Goal: Task Accomplishment & Management: Complete application form

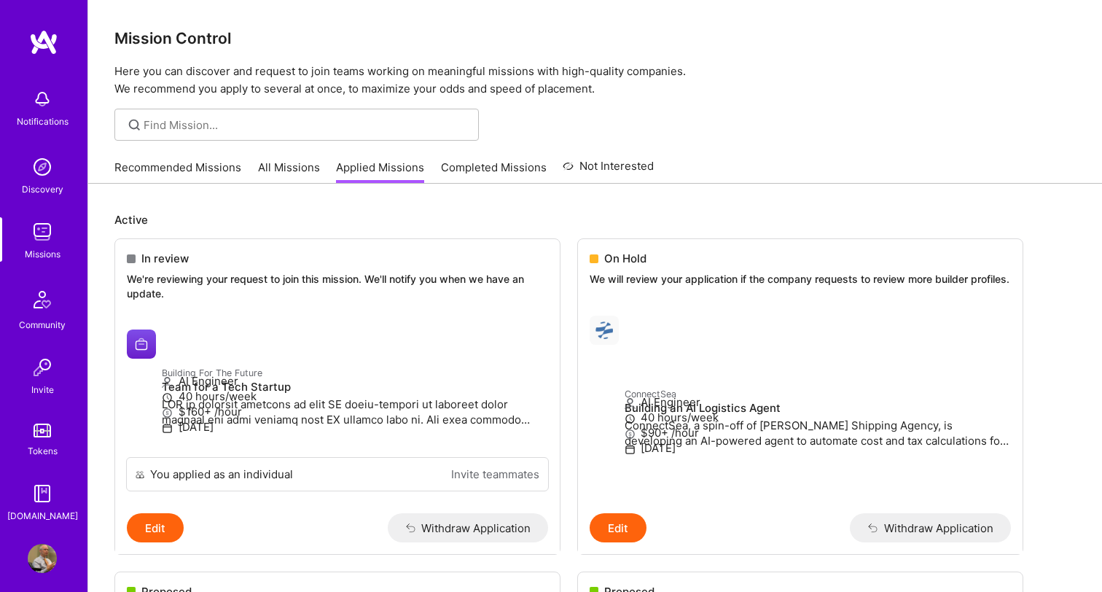
scroll to position [210, 0]
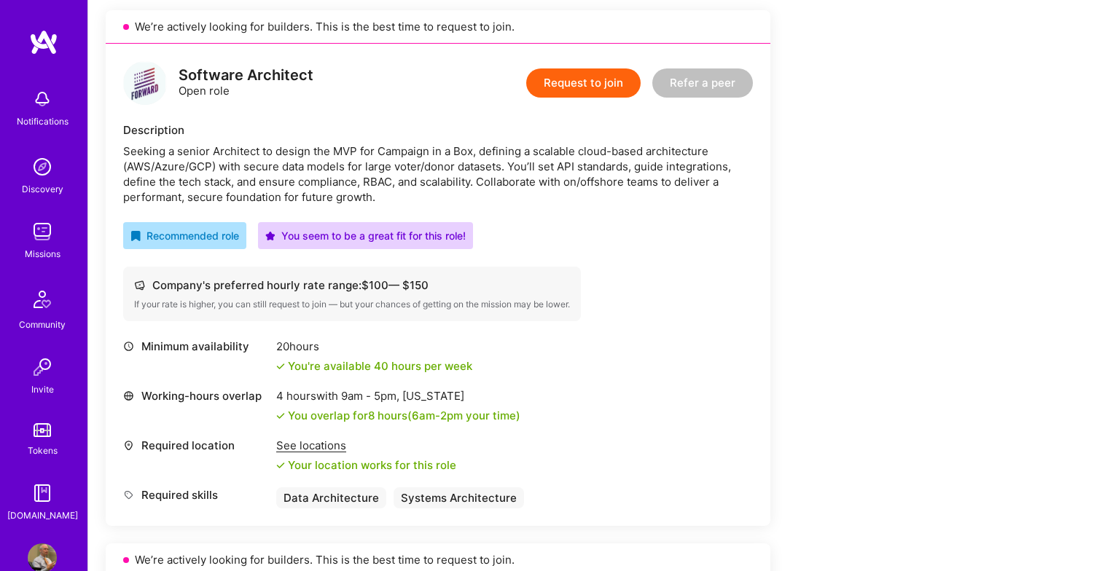
scroll to position [321, 0]
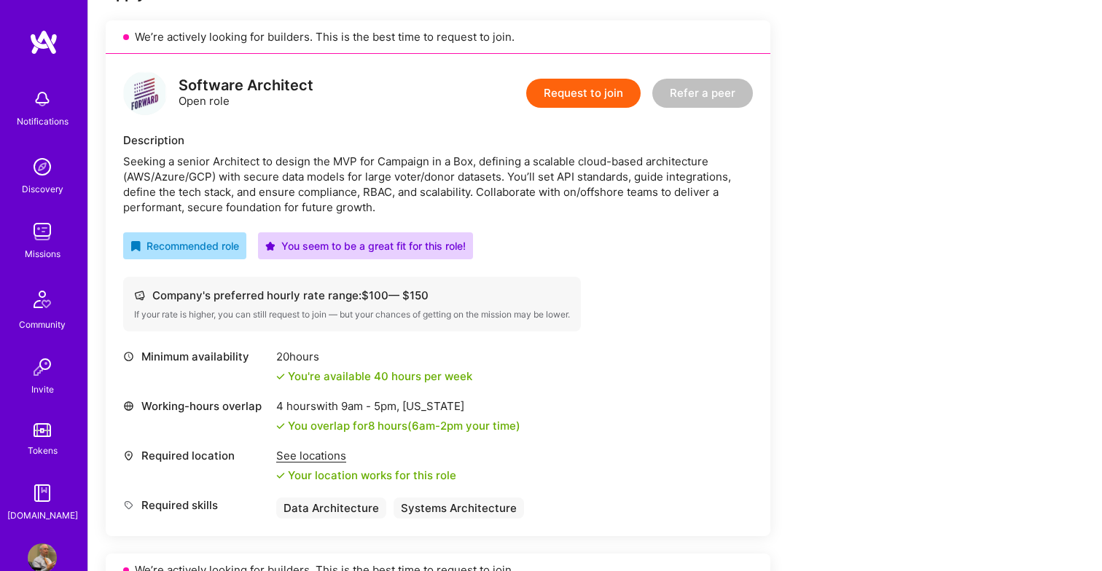
click at [583, 92] on button "Request to join" at bounding box center [583, 93] width 114 height 29
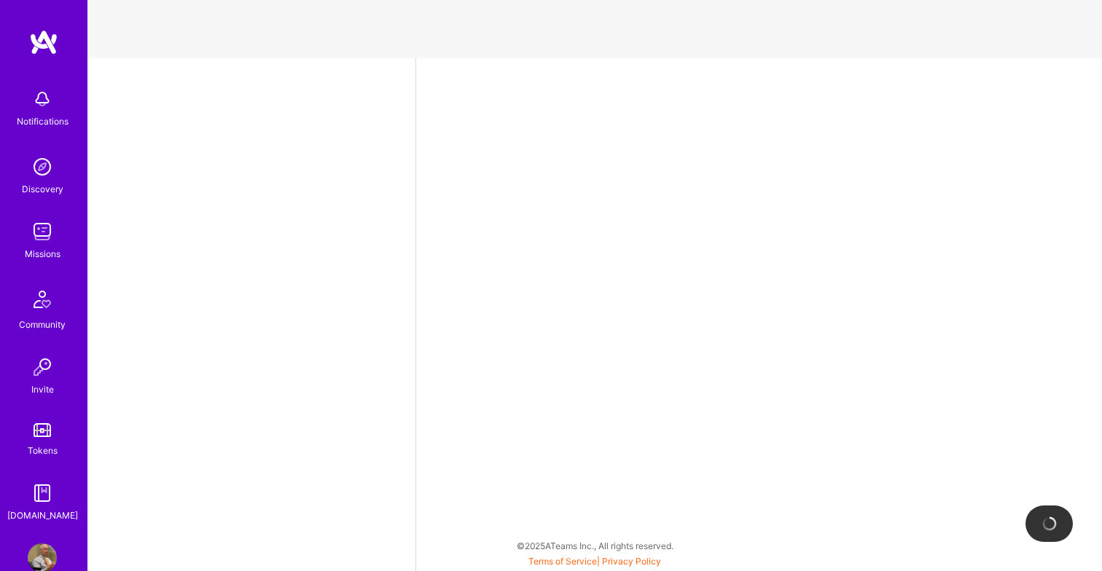
select select "US"
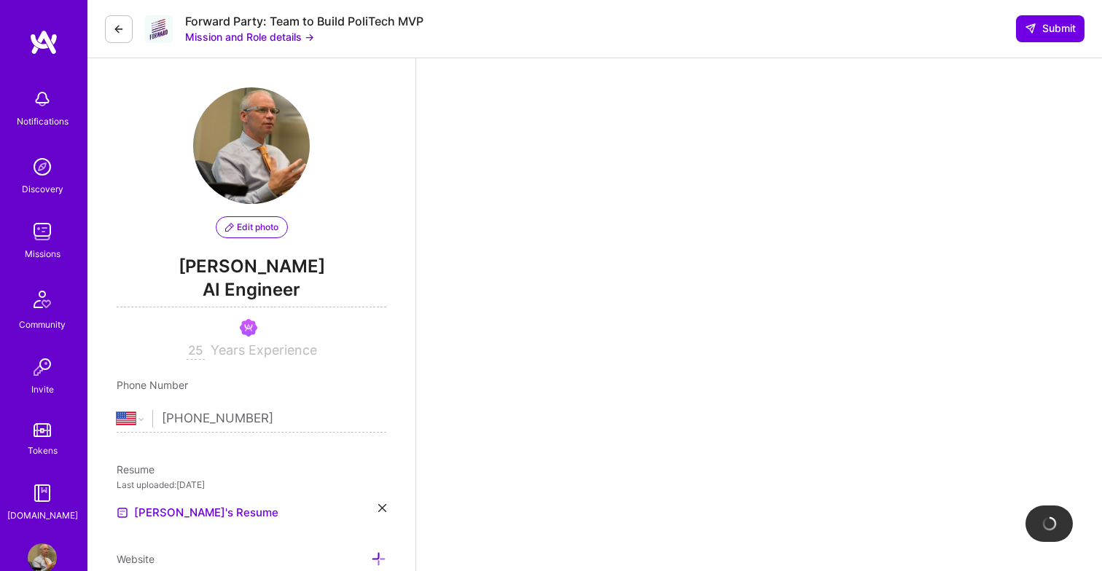
scroll to position [346, 0]
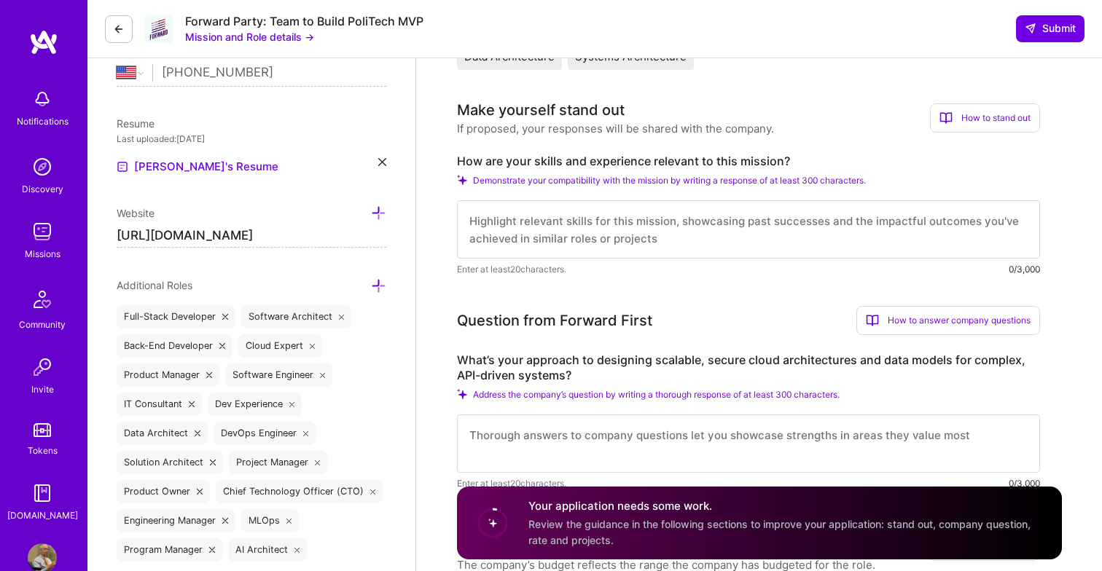
click at [524, 221] on textarea at bounding box center [748, 229] width 583 height 58
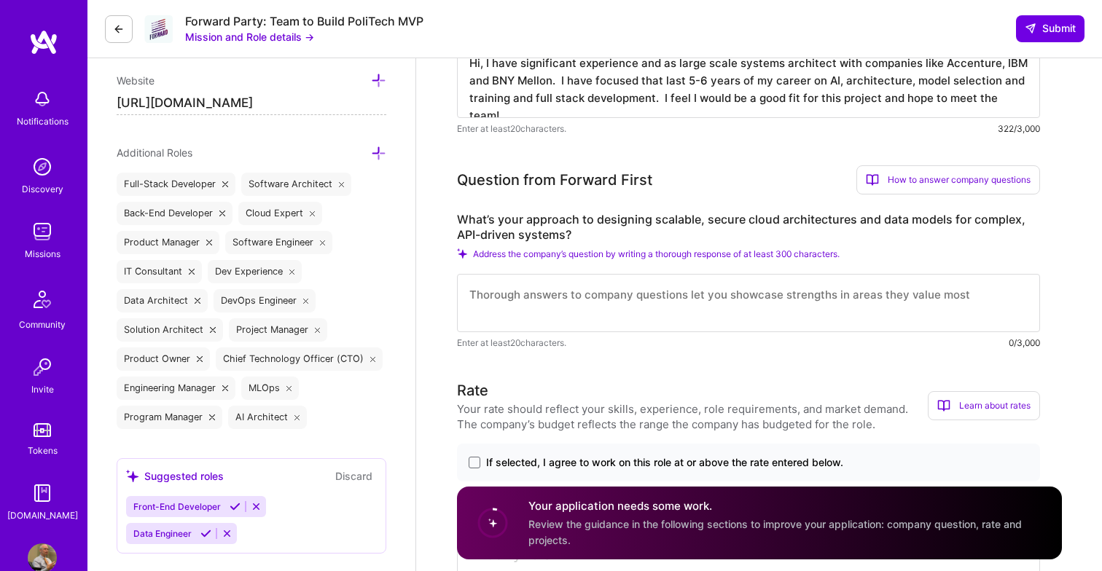
scroll to position [482, 0]
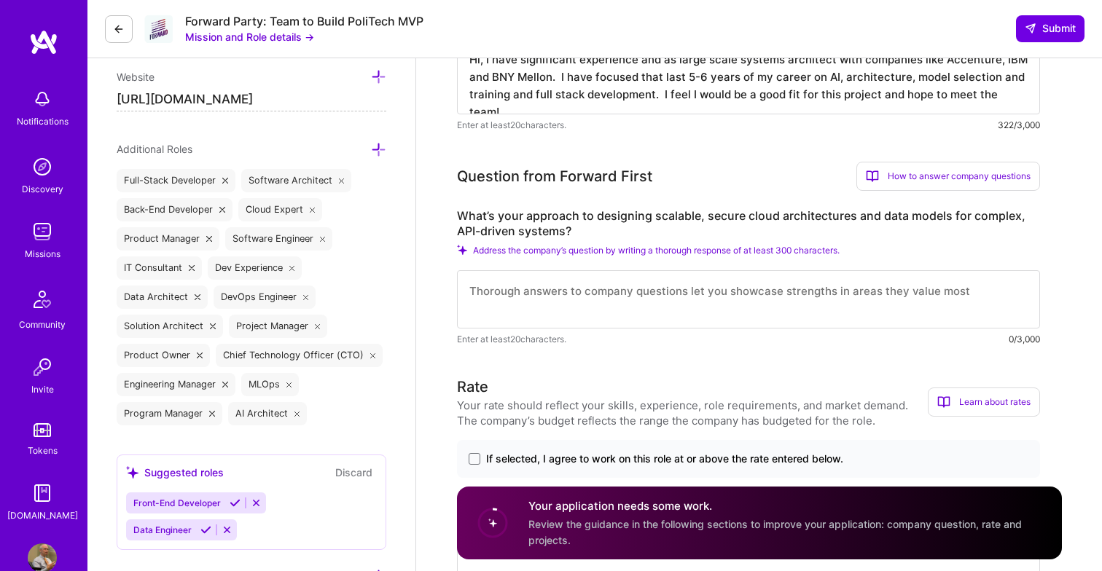
type textarea "Hi, I have significant experience and as large scale systems architect with com…"
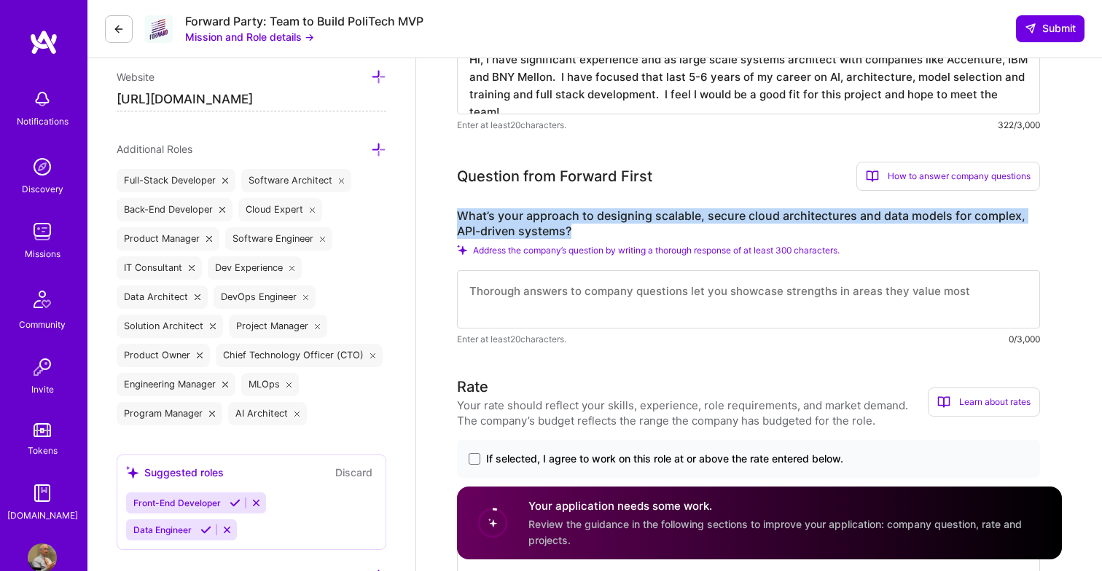
drag, startPoint x: 457, startPoint y: 213, endPoint x: 583, endPoint y: 236, distance: 128.0
click at [583, 235] on label "What’s your approach to designing scalable, secure cloud architectures and data…" at bounding box center [748, 223] width 583 height 31
copy label "What’s your approach to designing scalable, secure cloud architectures and data…"
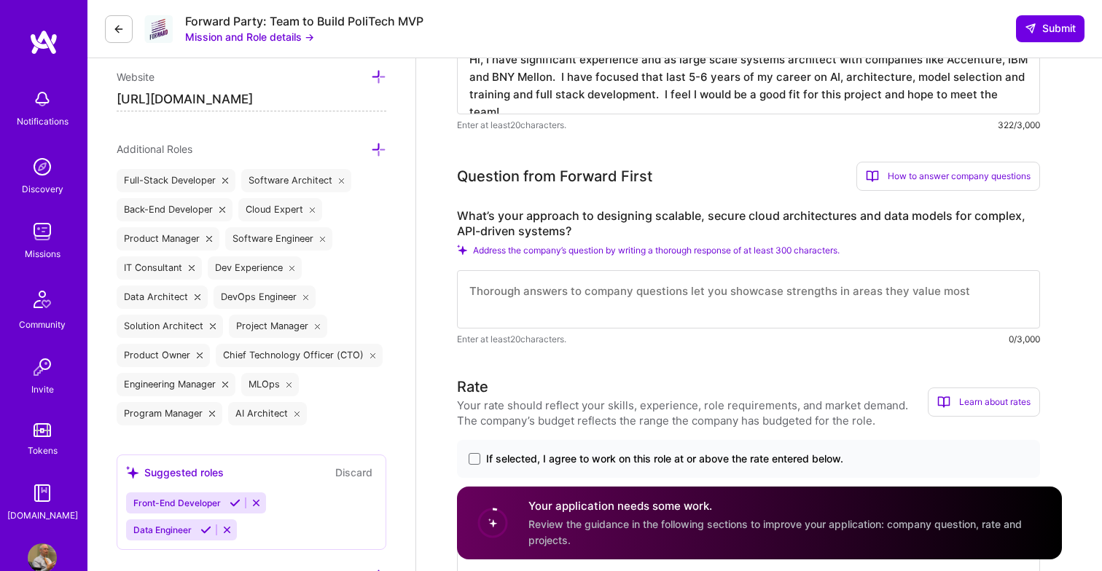
click at [519, 298] on textarea at bounding box center [748, 299] width 583 height 58
paste textarea "Lo ipsumdol si ametconse adipisci, elitse doeiu temporincidid utl etdo magnaa e…"
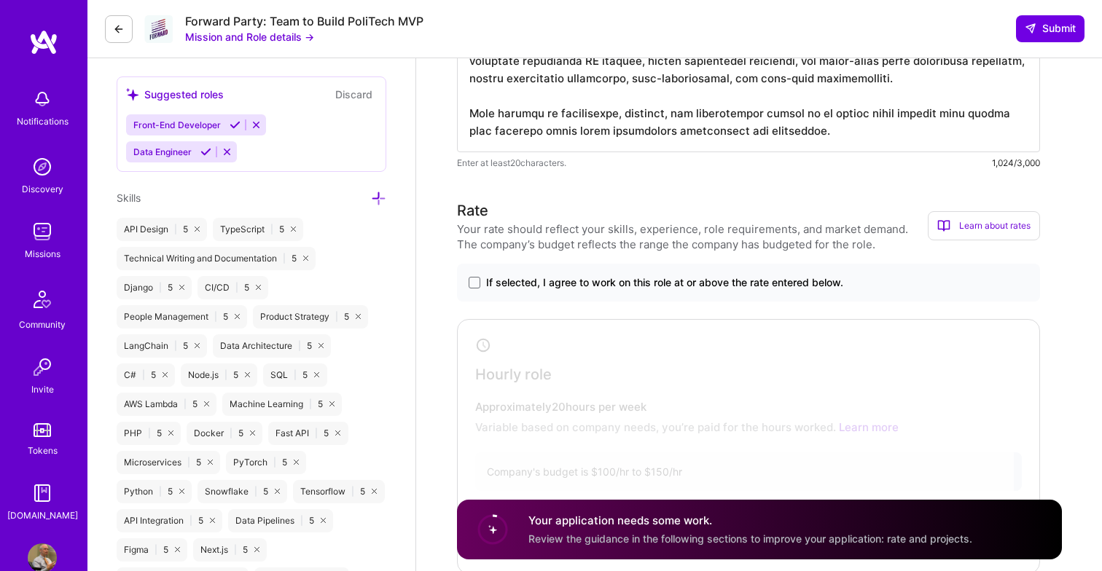
scroll to position [872, 0]
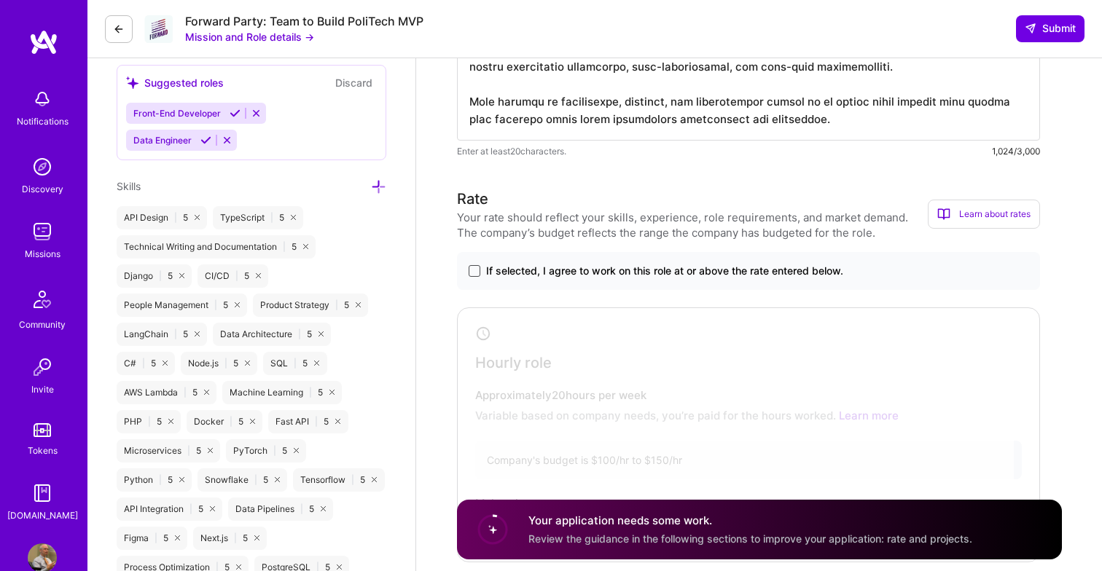
type textarea "Lo ipsumdol si ametconse adipisci, elitse doeiu temporincidid utl etdo magnaa e…"
click at [473, 271] on span at bounding box center [474, 271] width 12 height 12
click at [0, 0] on input "If selected, I agree to work on this role at or above the rate entered below." at bounding box center [0, 0] width 0 height 0
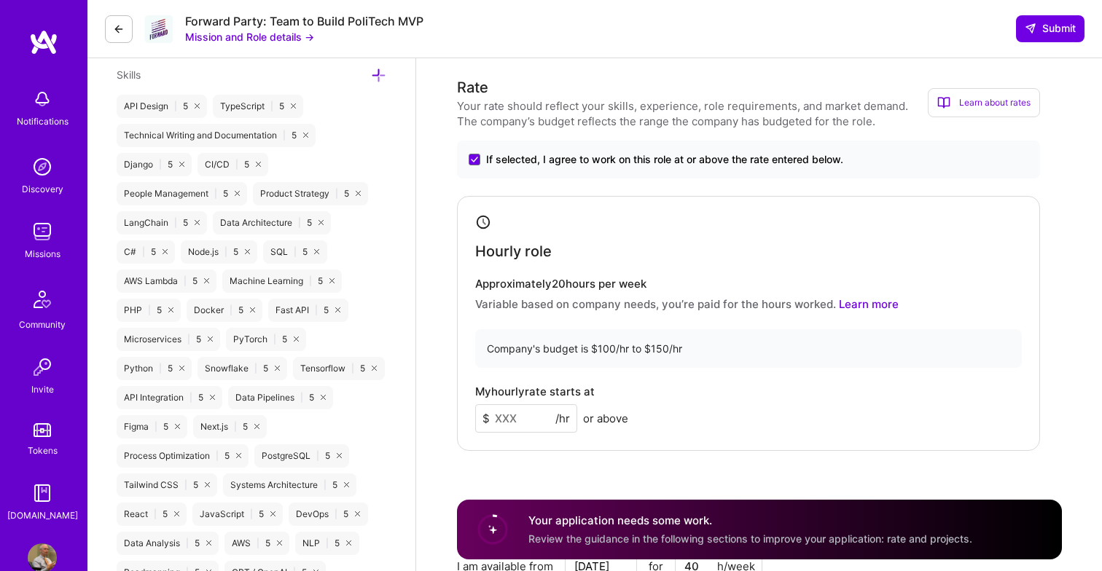
scroll to position [1051, 0]
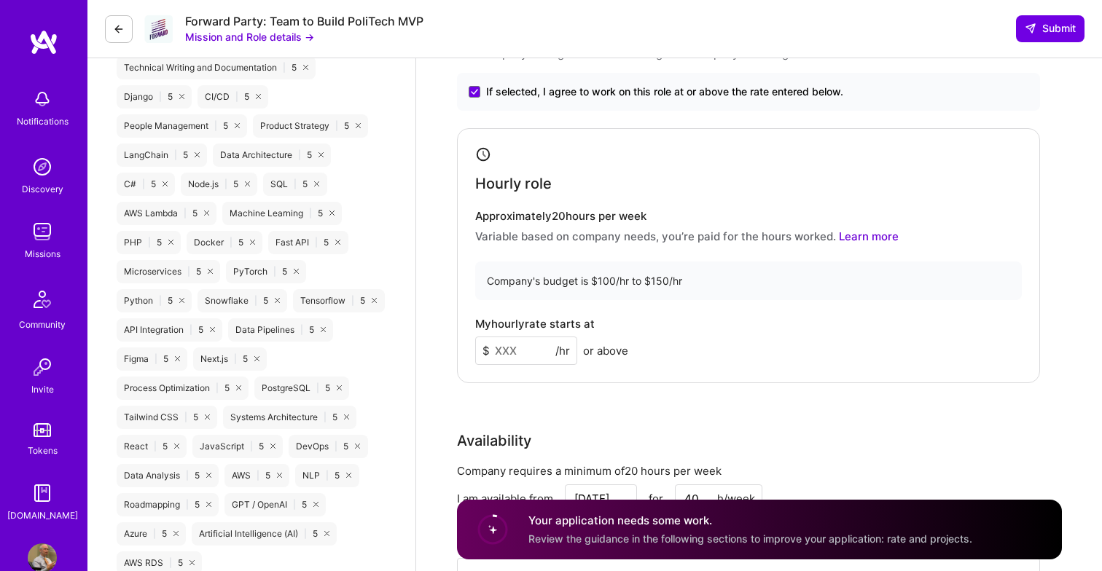
click at [504, 353] on input at bounding box center [526, 351] width 102 height 28
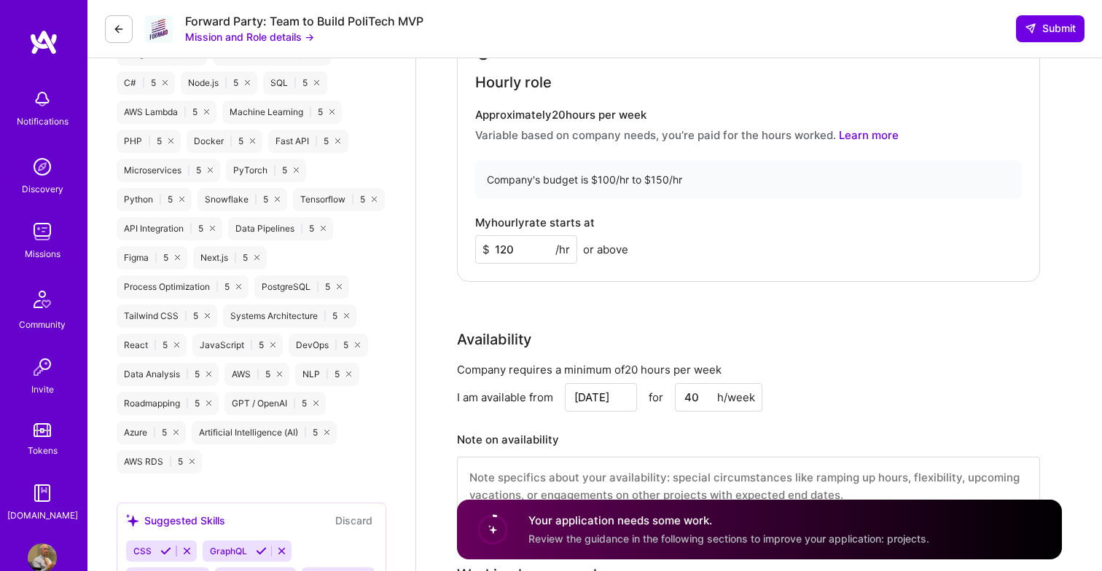
scroll to position [1187, 0]
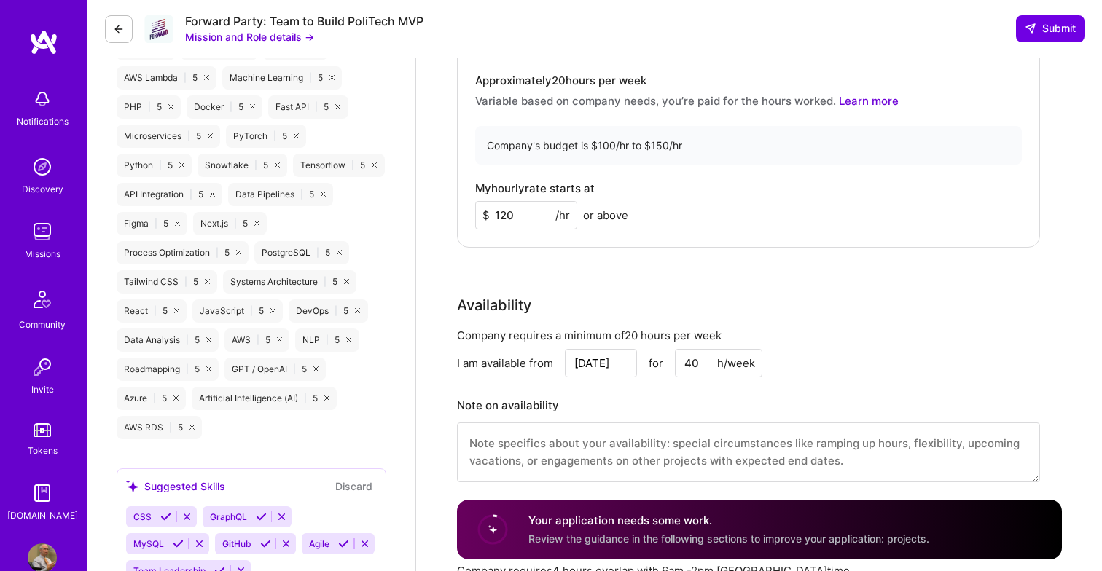
type input "120"
click at [747, 320] on div "Availability Company requires a minimum of 20 hours per week I am available fro…" at bounding box center [748, 397] width 583 height 206
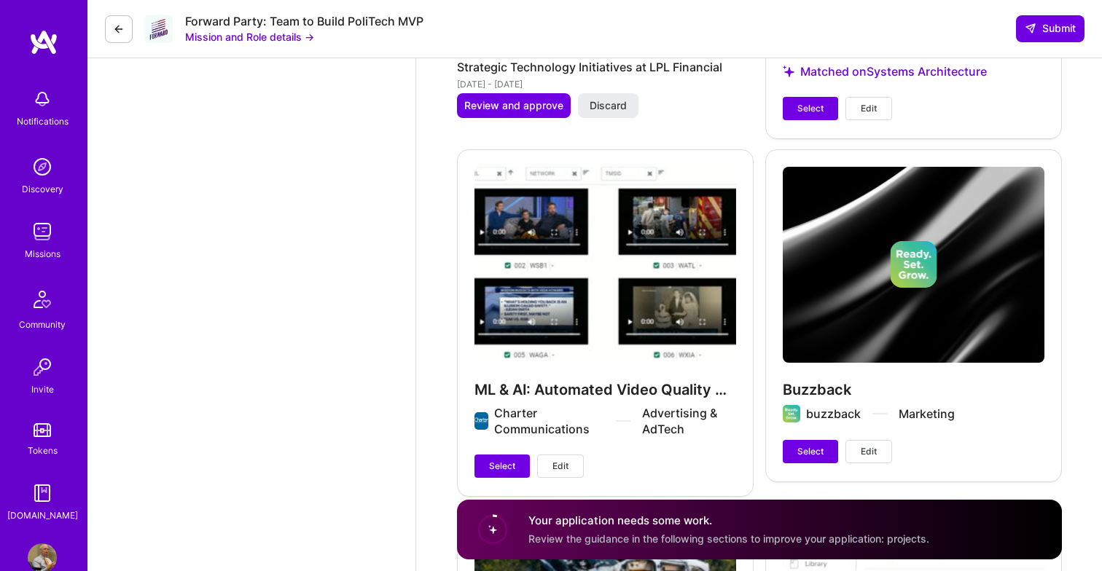
scroll to position [3369, 0]
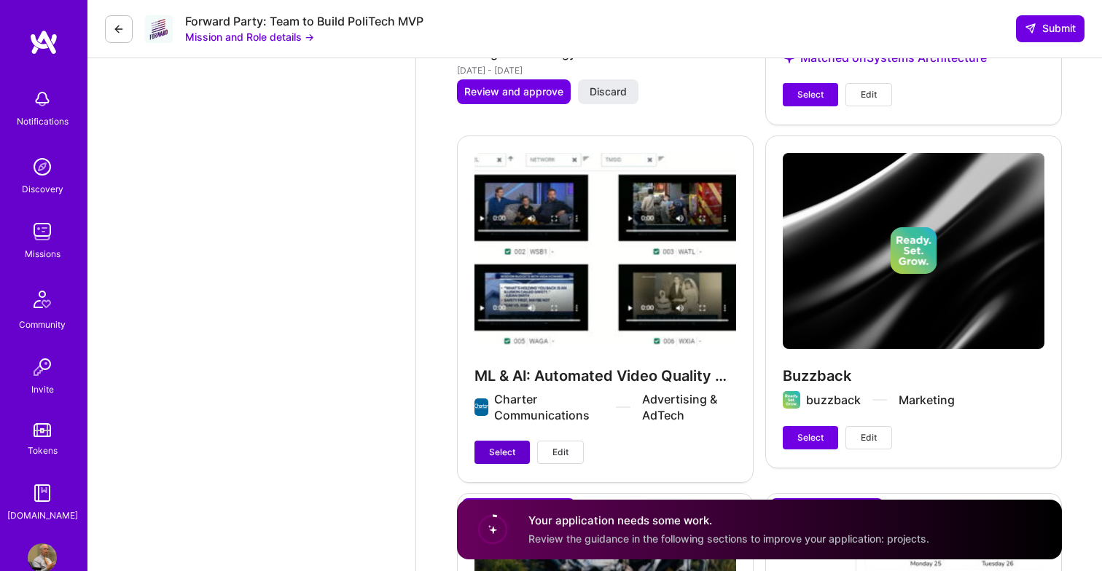
click at [508, 455] on span "Select" at bounding box center [502, 452] width 26 height 13
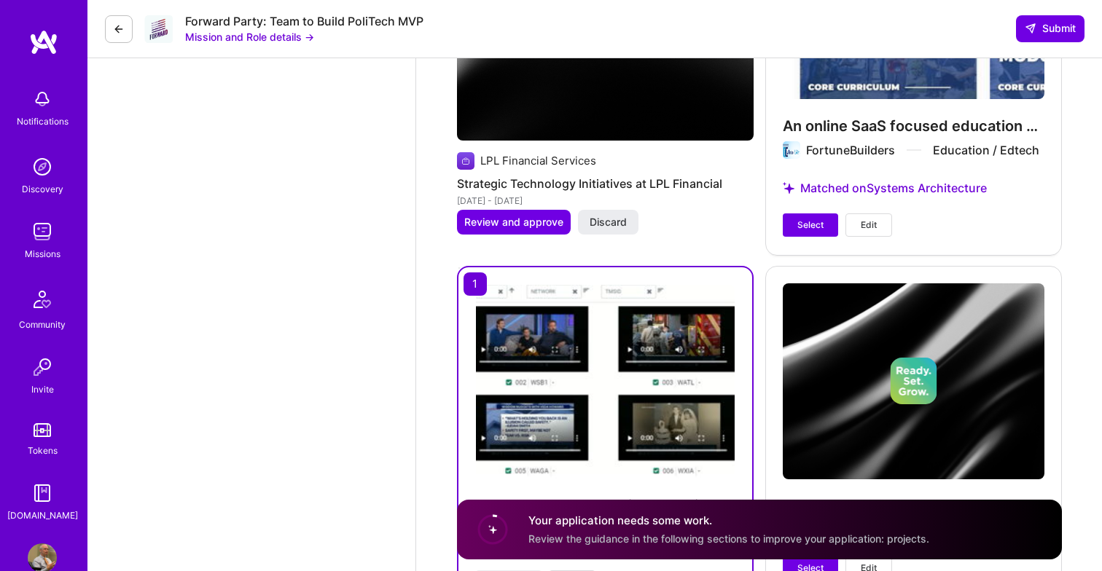
scroll to position [3192, 0]
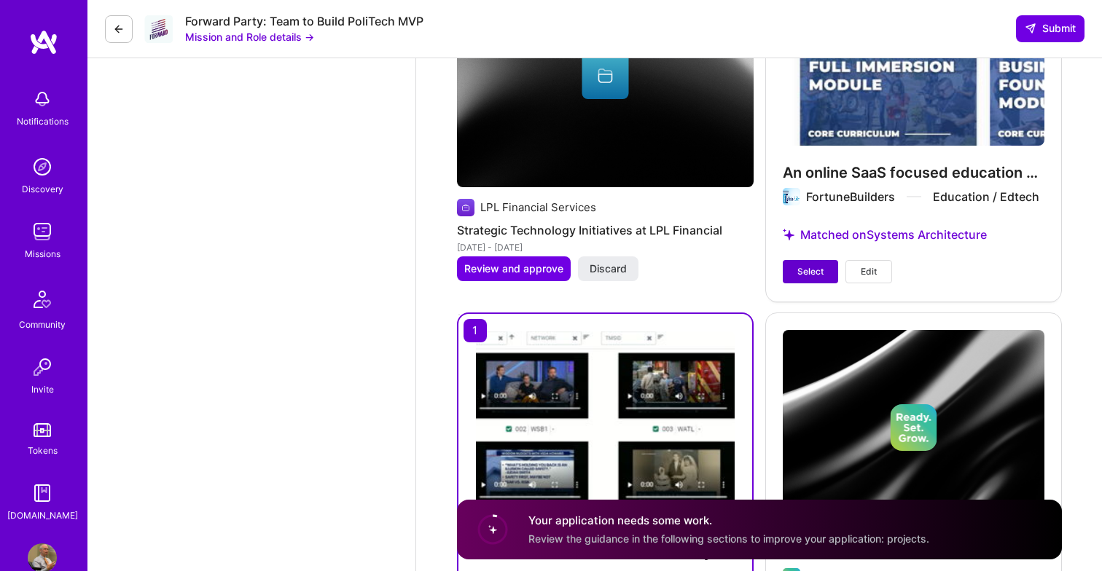
click at [801, 269] on span "Select" at bounding box center [810, 271] width 26 height 13
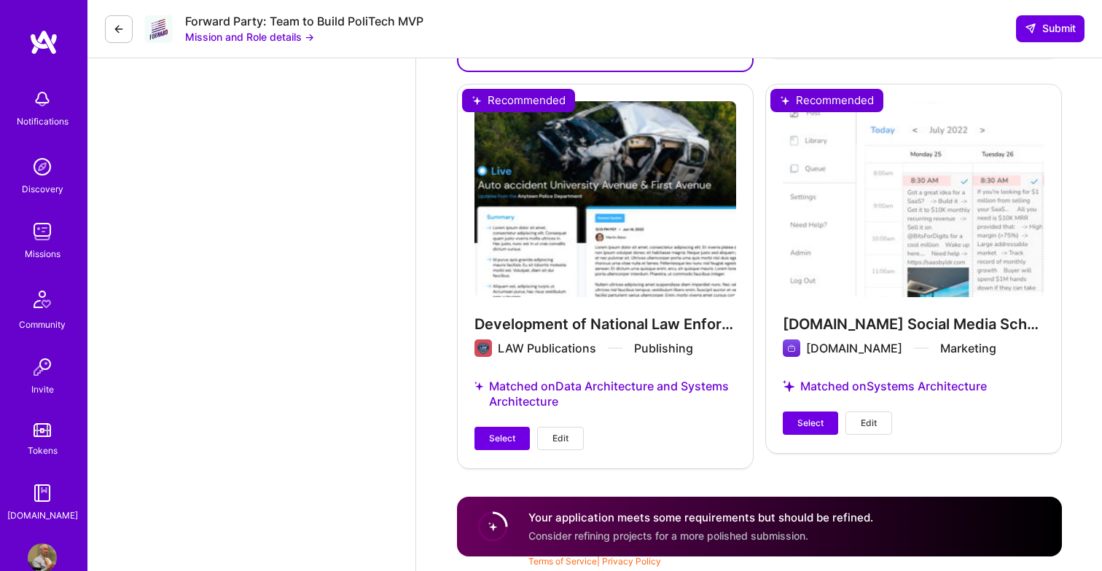
scroll to position [3780, 0]
click at [498, 444] on span "Select" at bounding box center [502, 438] width 26 height 13
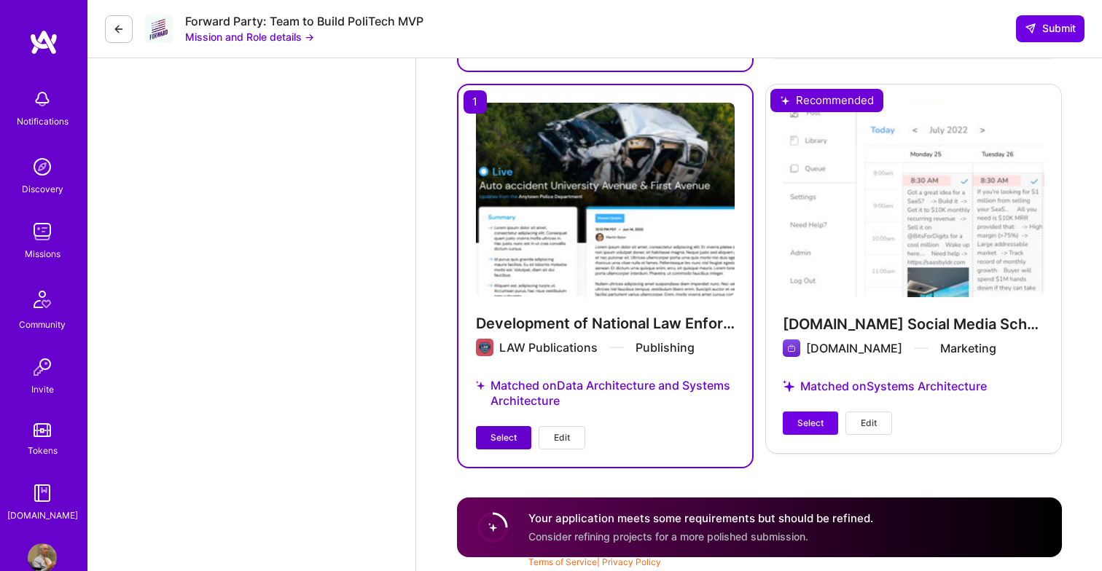
scroll to position [3766, 0]
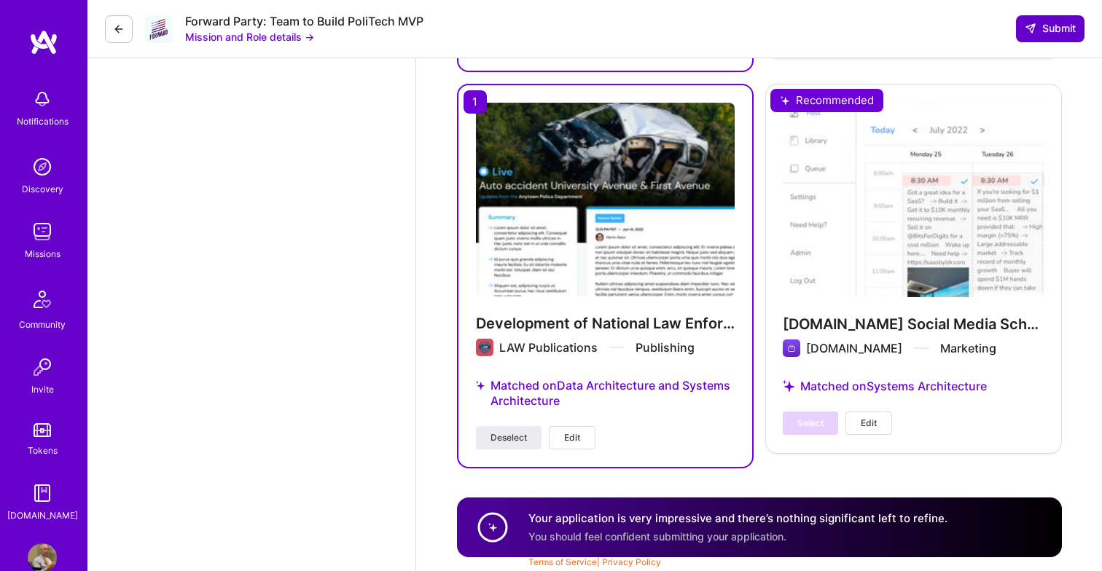
click at [1053, 28] on span "Submit" at bounding box center [1049, 28] width 51 height 15
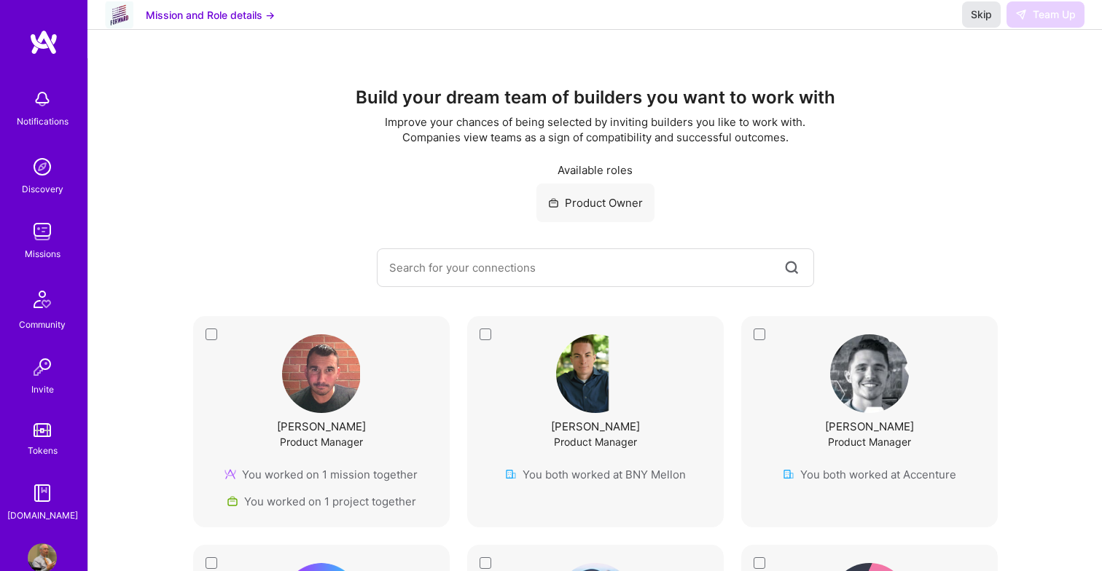
click at [974, 22] on span "Skip" at bounding box center [980, 14] width 21 height 15
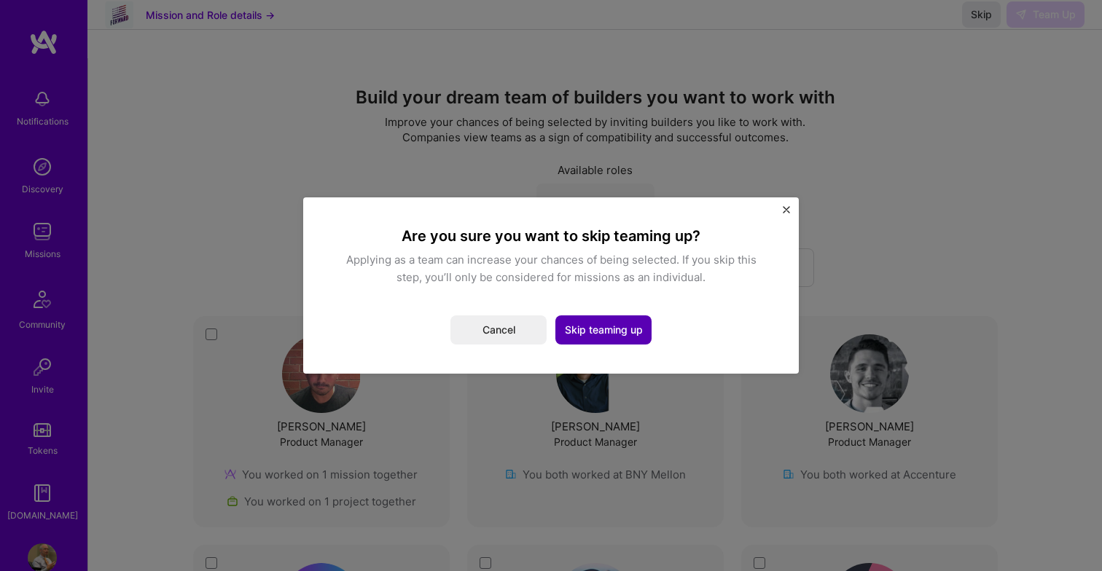
click at [617, 329] on button "Skip teaming up" at bounding box center [603, 329] width 96 height 29
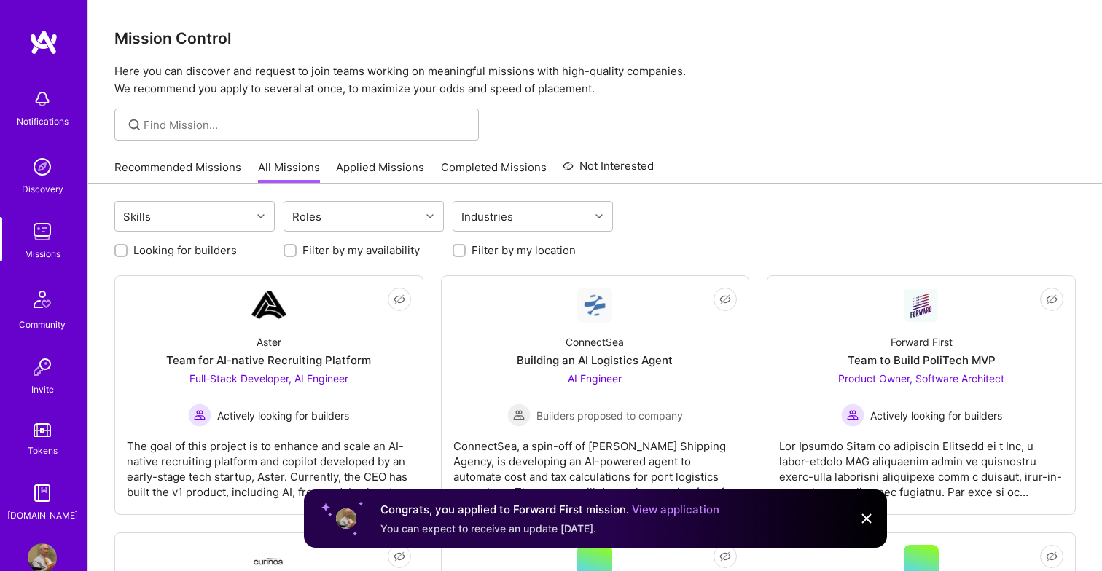
click at [394, 166] on link "Applied Missions" at bounding box center [380, 172] width 88 height 24
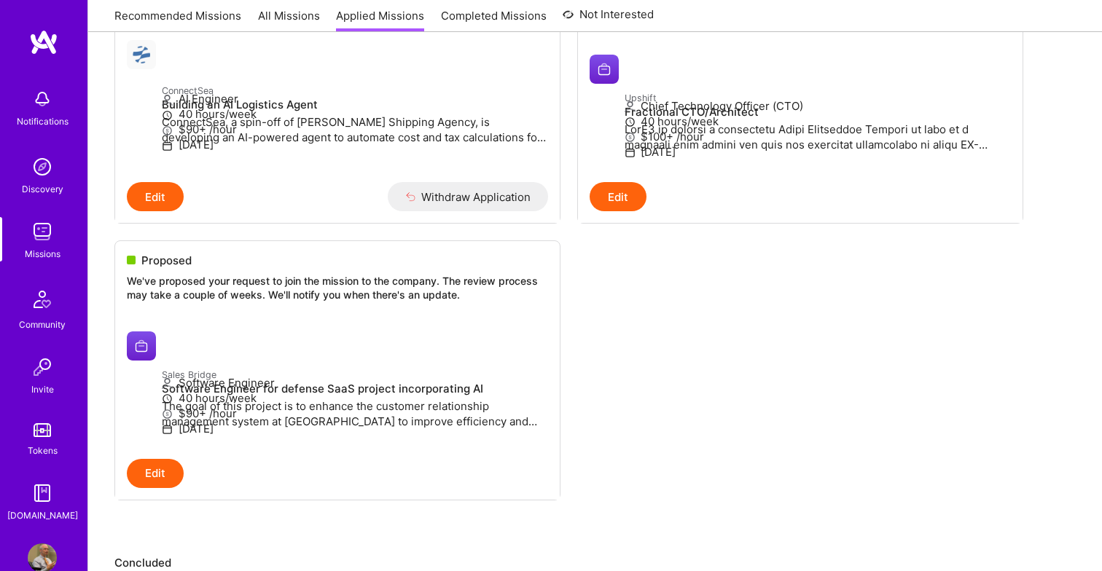
scroll to position [608, 0]
